Goal: Book appointment/travel/reservation

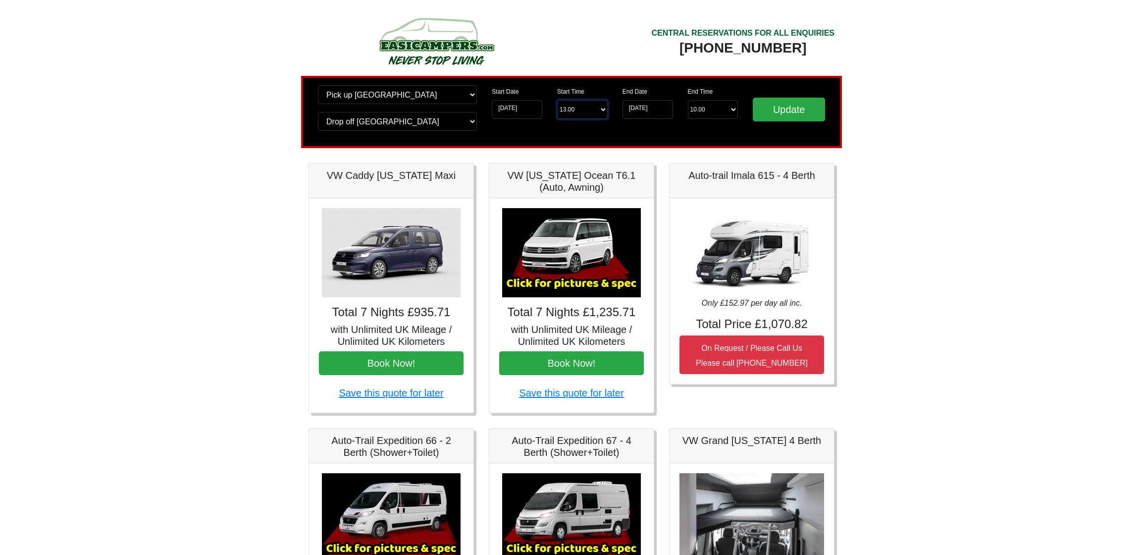
click at [601, 114] on select "Start Time 13.00 -------- 11.00 am (Saturday & Sunday Only) 12.00 pm (Saturday)…" at bounding box center [582, 109] width 51 height 19
click at [533, 115] on input "15-08-2025" at bounding box center [517, 109] width 51 height 19
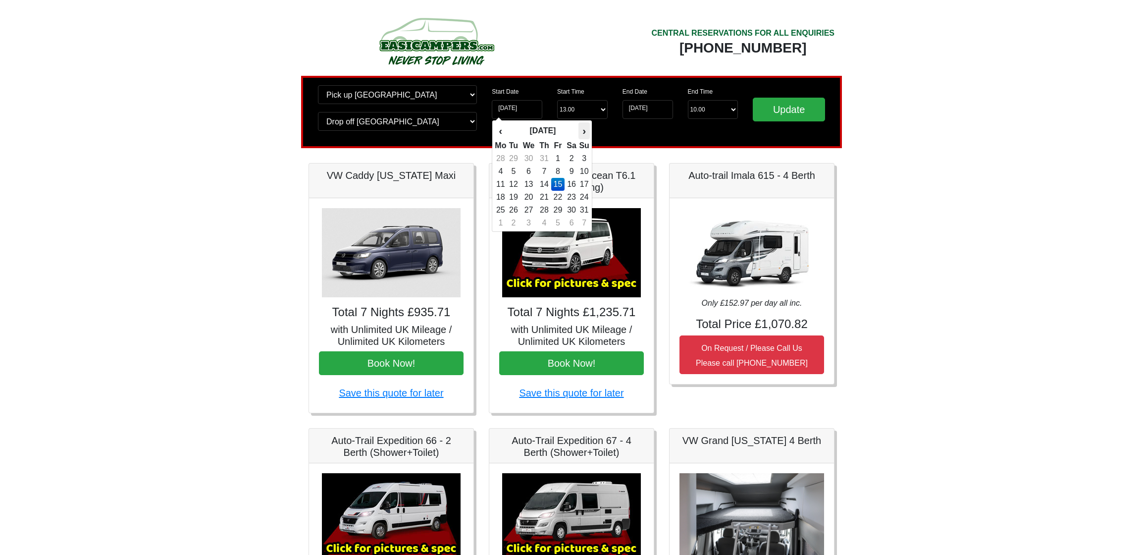
click at [580, 129] on th "›" at bounding box center [584, 130] width 11 height 17
click at [557, 210] on td "26" at bounding box center [557, 210] width 13 height 13
type input "[DATE]"
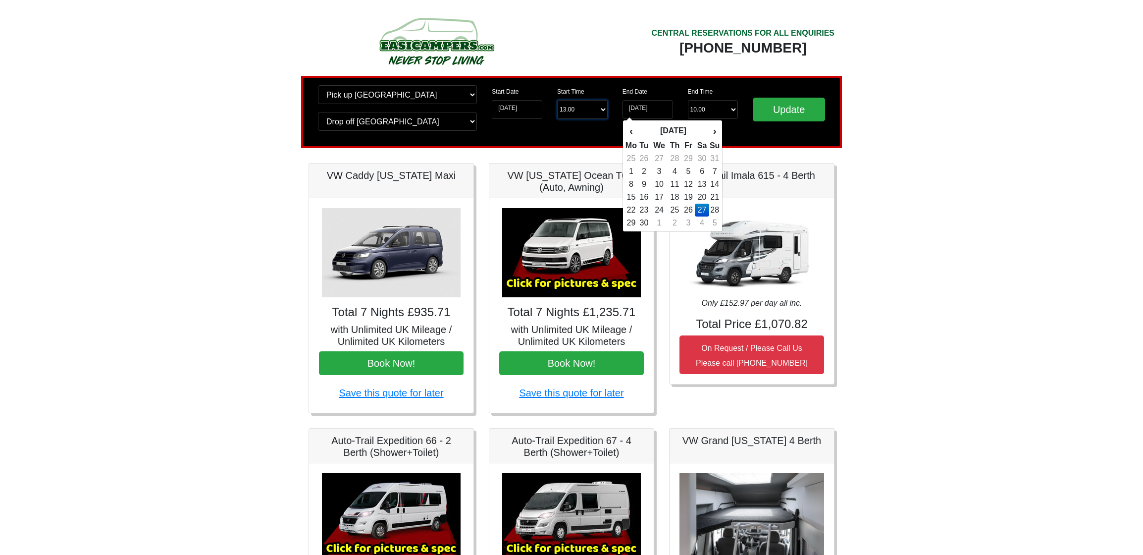
click at [582, 115] on select "Start Time 13.00 -------- 11.00 am (Saturday & Sunday Only) 12.00 pm (Saturday)…" at bounding box center [582, 109] width 51 height 19
click at [643, 110] on input "27-09-2025" at bounding box center [648, 109] width 51 height 19
click at [645, 220] on td "30" at bounding box center [644, 223] width 13 height 13
type input "[DATE]"
click at [720, 112] on select "End Time 10.00 -------- 08.00 am 09.00 am 10.00 am 11.00 am (Sunday Only)" at bounding box center [713, 109] width 51 height 19
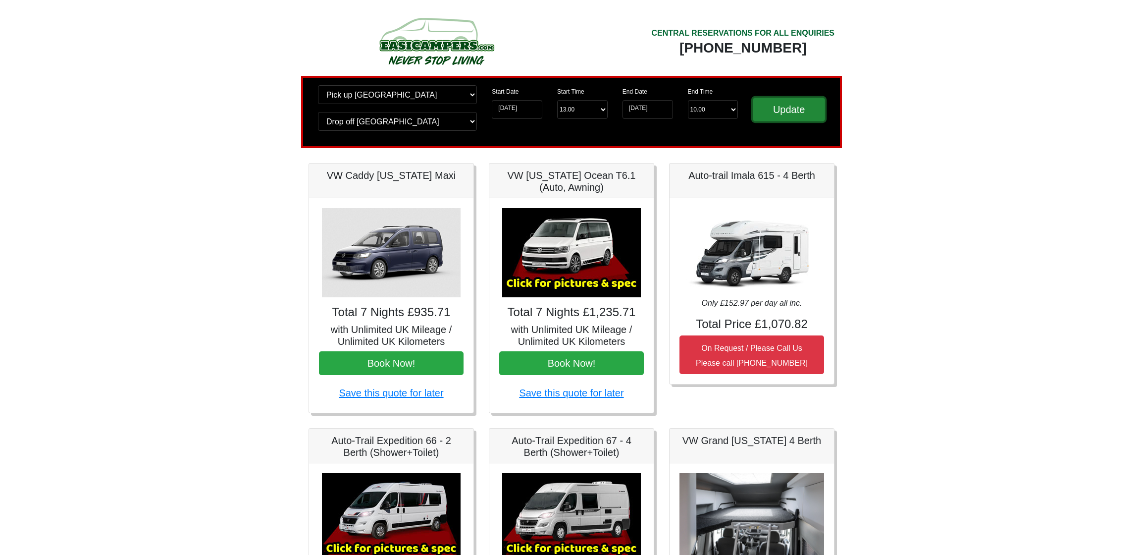
click at [790, 109] on input "Update" at bounding box center [789, 110] width 72 height 24
